Goal: Task Accomplishment & Management: Use online tool/utility

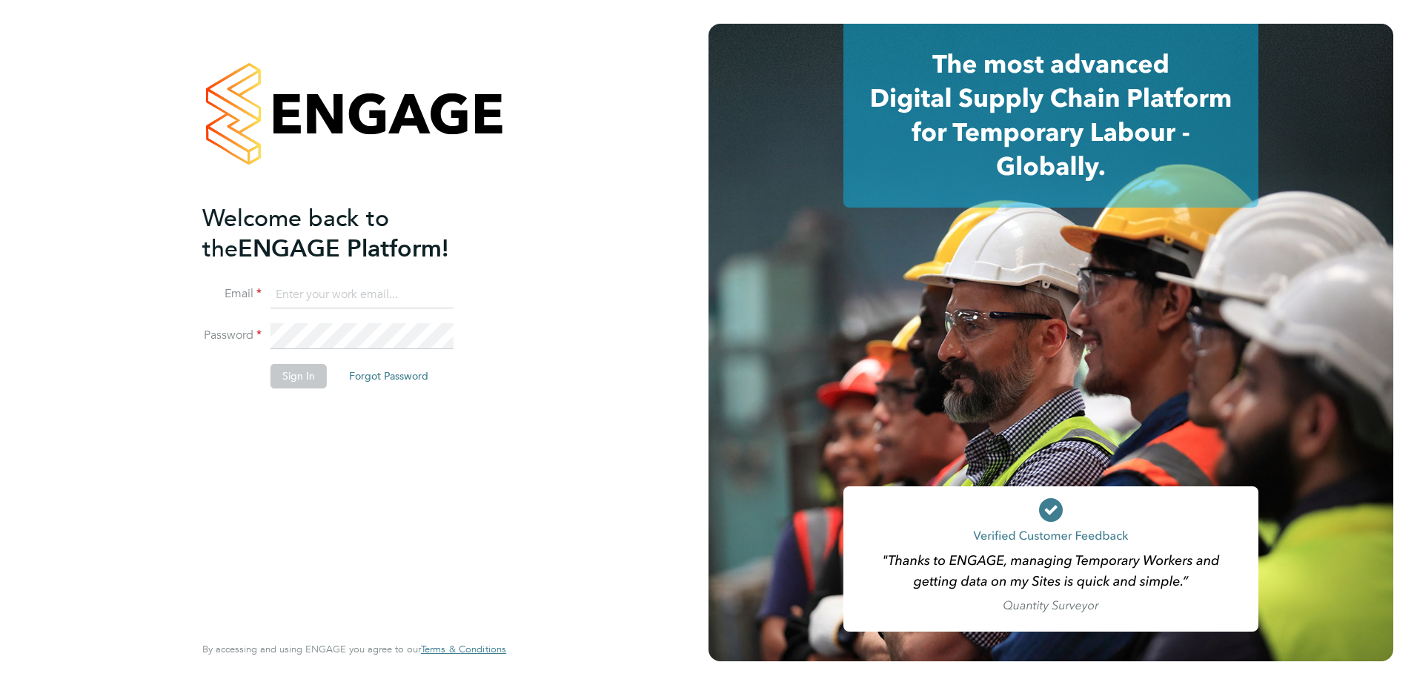
type input "[PERSON_NAME][EMAIL_ADDRESS][PERSON_NAME][DOMAIN_NAME]"
click at [281, 373] on button "Sign In" at bounding box center [298, 376] width 56 height 24
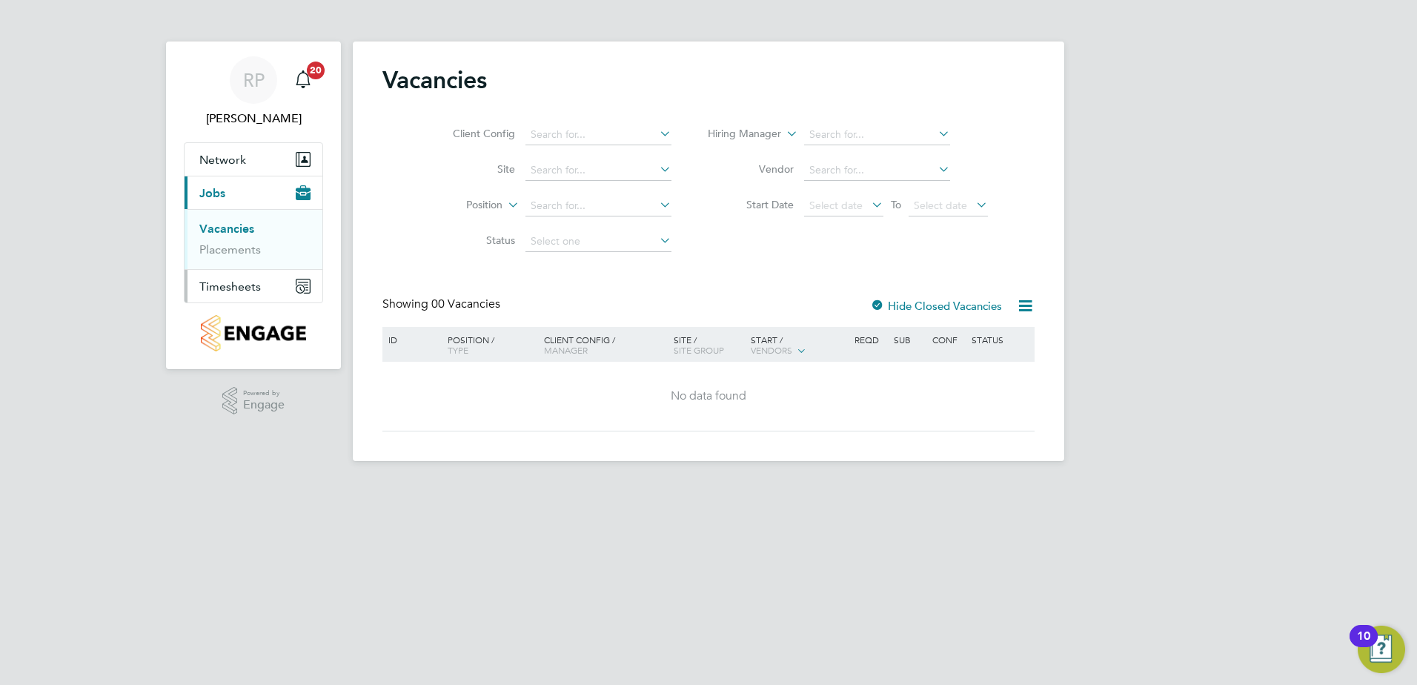
click at [232, 281] on span "Timesheets" at bounding box center [230, 286] width 62 height 14
click at [232, 263] on link "Timesheets" at bounding box center [230, 262] width 62 height 14
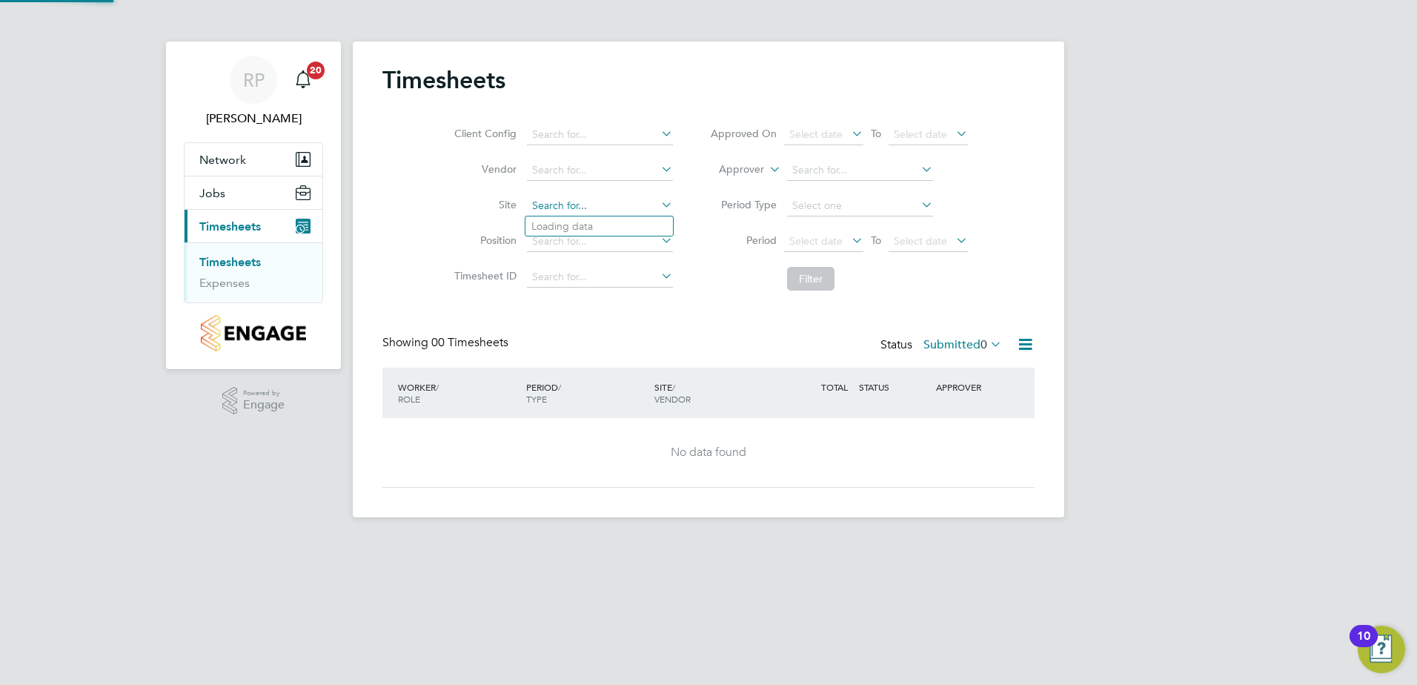
click at [571, 207] on input at bounding box center [600, 206] width 146 height 21
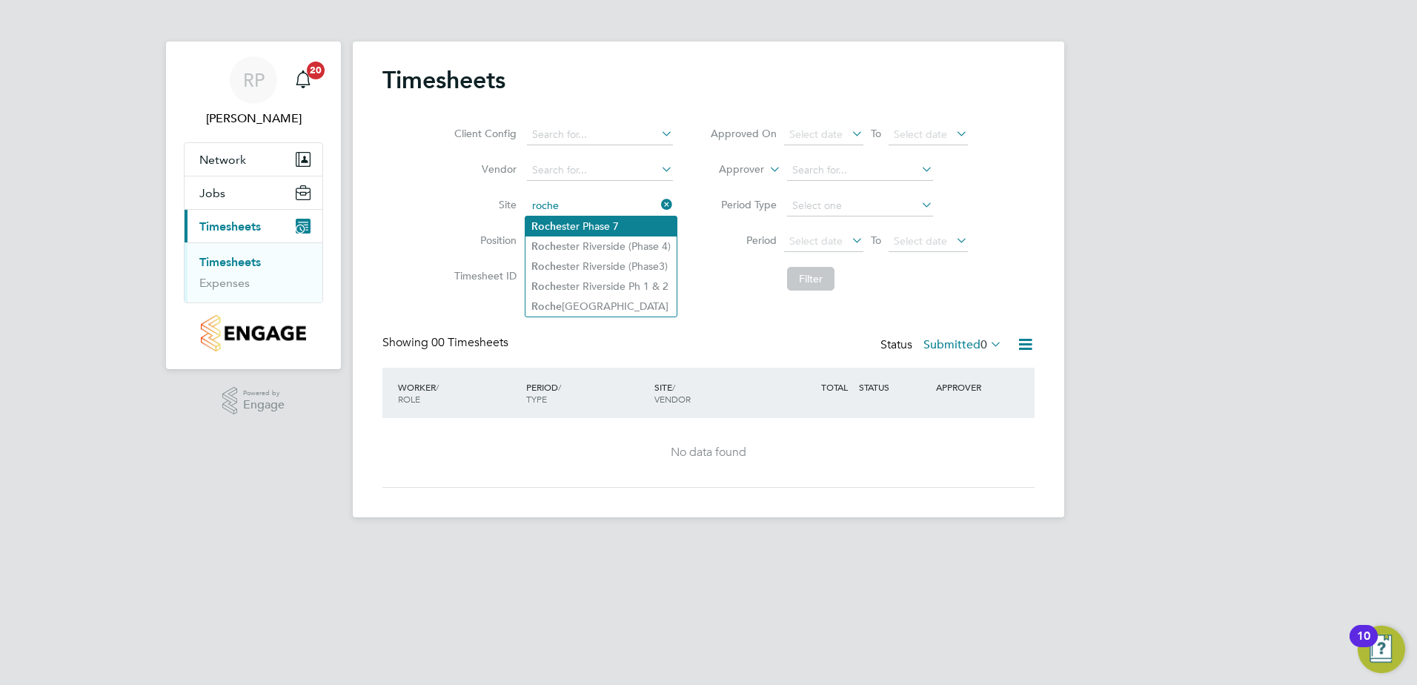
click at [571, 221] on li "Roche ster Phase 7" at bounding box center [600, 226] width 151 height 20
type input "Rochester Phase 7"
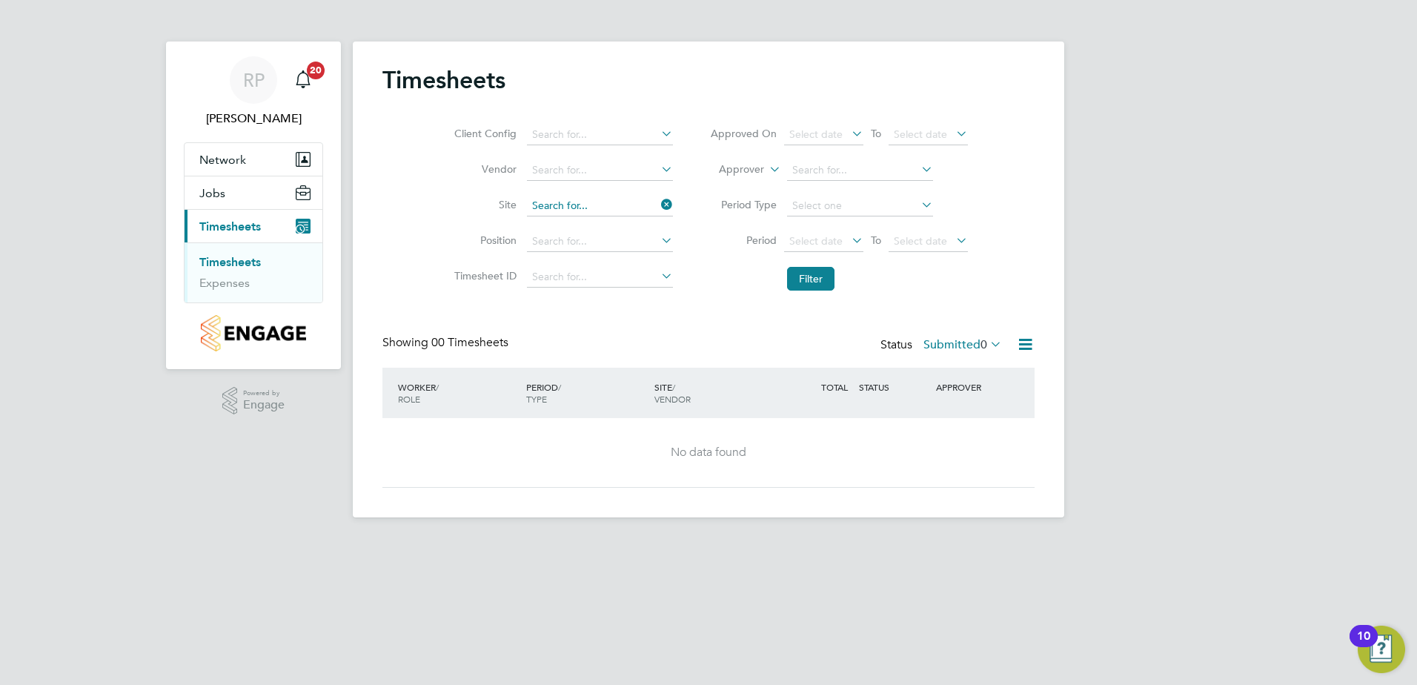
click at [642, 202] on input at bounding box center [600, 206] width 146 height 21
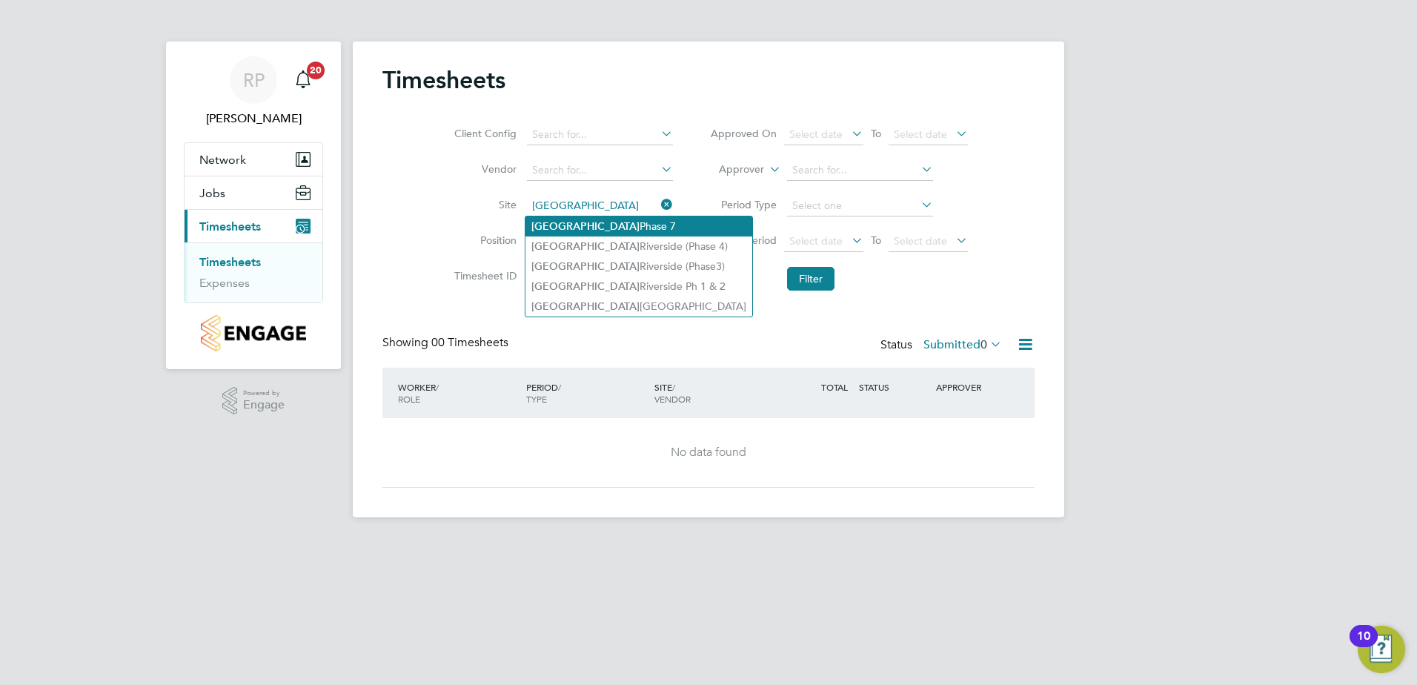
click at [582, 222] on li "Rochester Phase 7" at bounding box center [638, 226] width 227 height 20
type input "Rochester Phase 7"
